Goal: Obtain resource: Download file/media

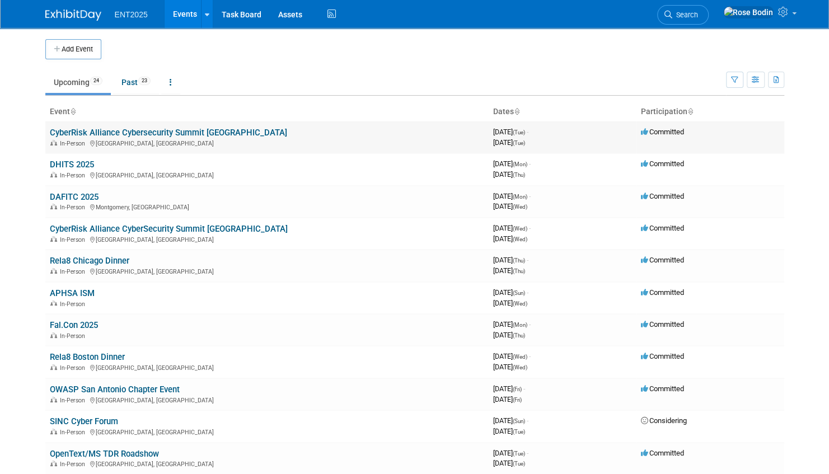
click at [165, 130] on link "CyberRisk Alliance Cybersecurity Summit [GEOGRAPHIC_DATA]" at bounding box center [168, 133] width 237 height 10
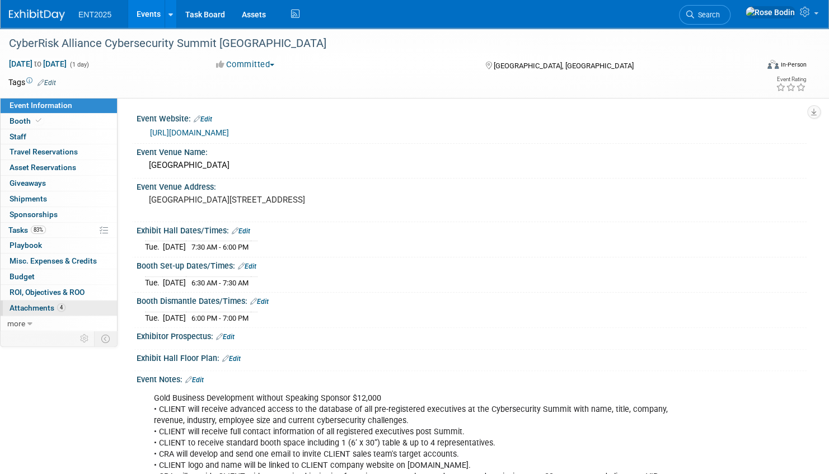
click at [78, 308] on link "4 Attachments 4" at bounding box center [59, 308] width 116 height 15
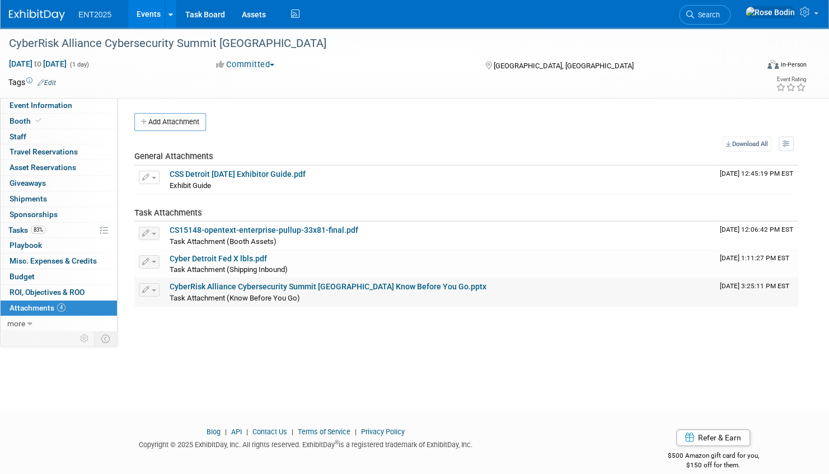
click at [293, 283] on link "CyberRisk Alliance Cybersecurity Summit Detroit Know Before You Go.pptx" at bounding box center [328, 286] width 317 height 9
click at [147, 13] on link "Events" at bounding box center [148, 14] width 41 height 28
